Goal: Information Seeking & Learning: Learn about a topic

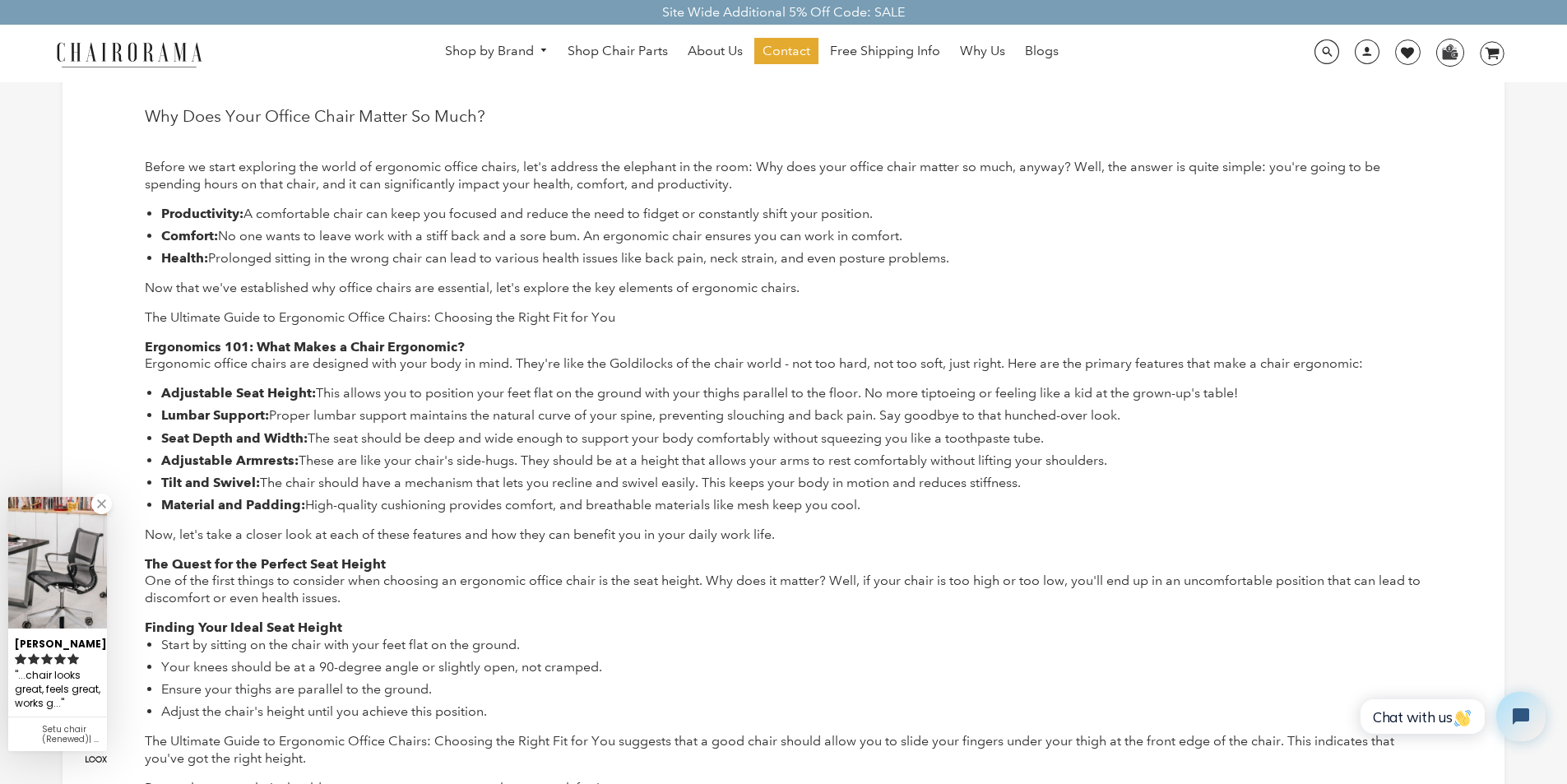
scroll to position [329, 0]
